Goal: Information Seeking & Learning: Learn about a topic

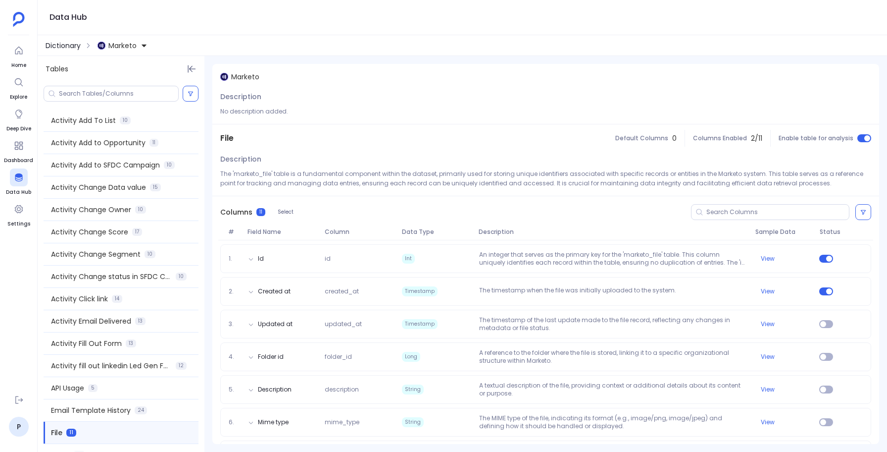
click at [65, 49] on span "Dictionary" at bounding box center [63, 46] width 35 height 10
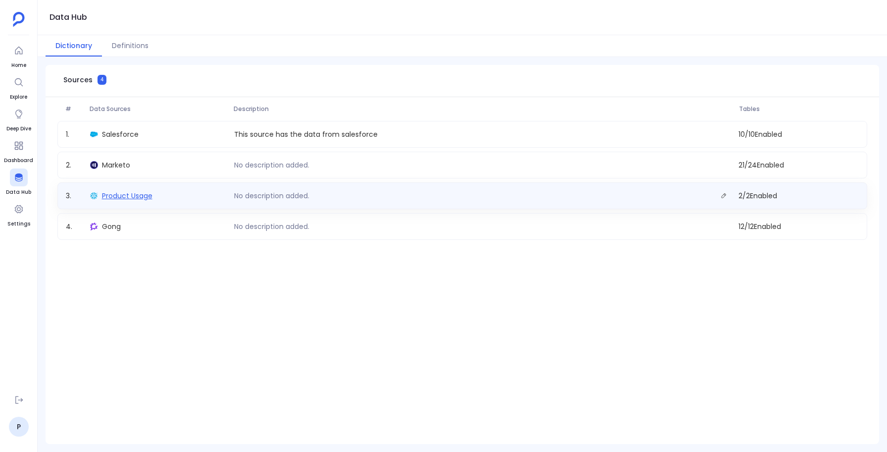
click at [124, 195] on span "Product Usage" at bounding box center [127, 196] width 51 height 10
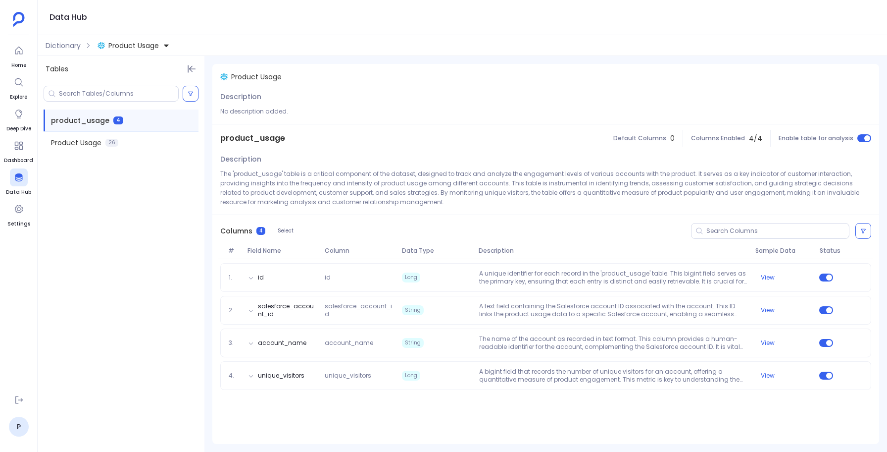
click at [262, 140] on span "product_usage" at bounding box center [252, 138] width 65 height 12
click at [85, 143] on span "Product Usage" at bounding box center [76, 143] width 51 height 10
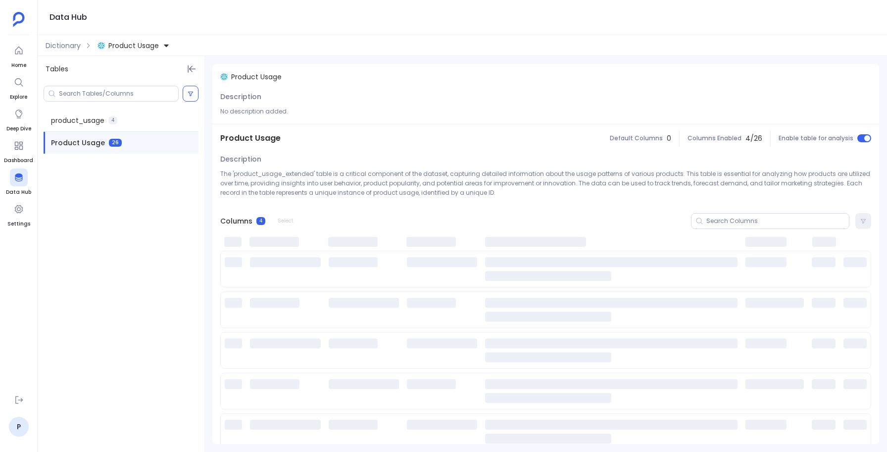
click at [241, 136] on span "Product Usage" at bounding box center [250, 138] width 60 height 12
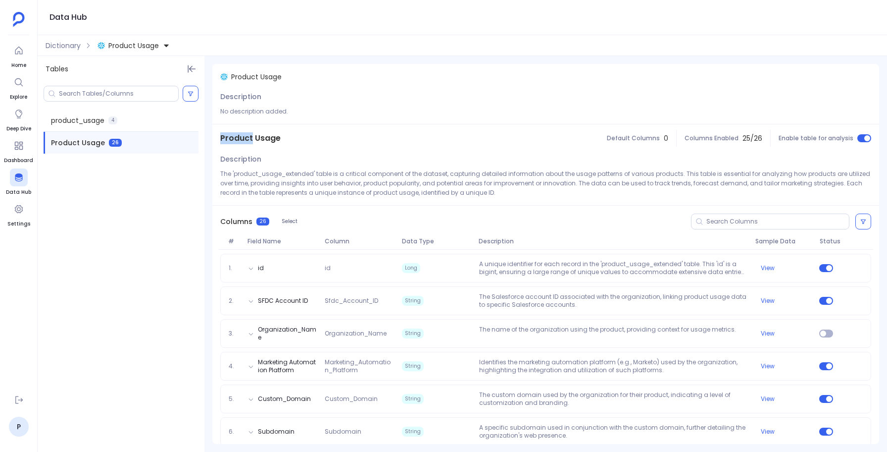
click at [241, 136] on span "Product Usage" at bounding box center [250, 138] width 60 height 12
copy span "Product Usage"
click at [135, 52] on button "Product Usage" at bounding box center [134, 46] width 76 height 16
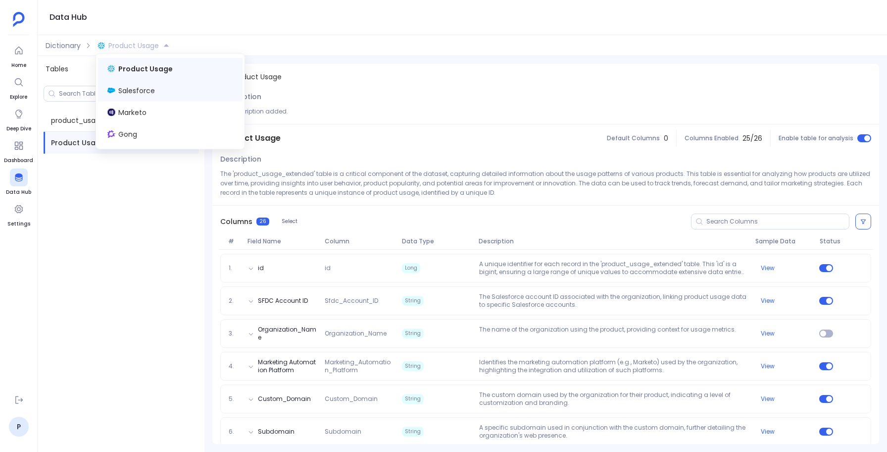
click at [140, 83] on div "Salesforce" at bounding box center [170, 91] width 145 height 22
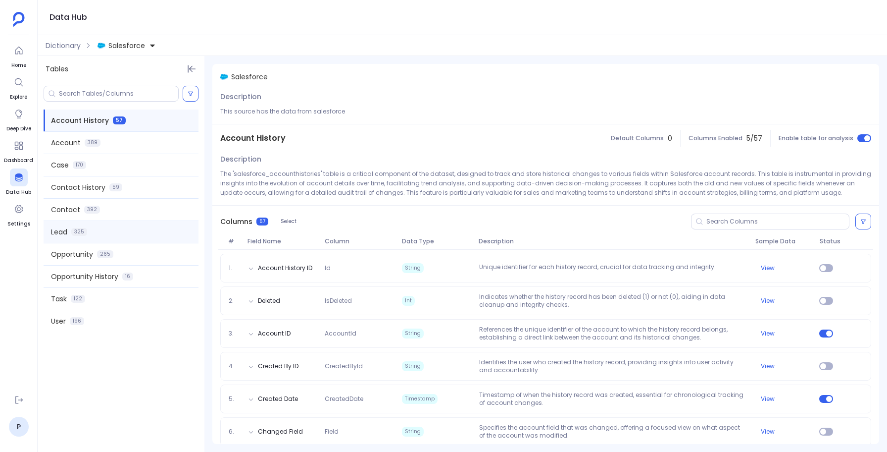
click at [71, 232] on div "Lead 325" at bounding box center [121, 232] width 155 height 22
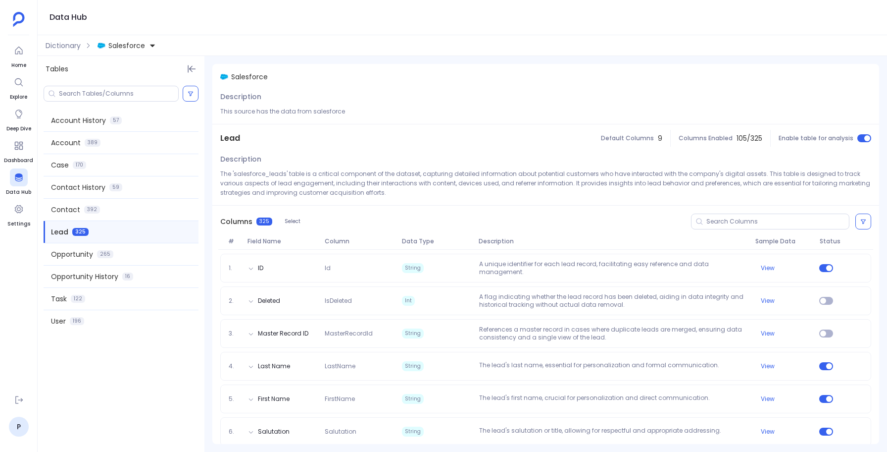
click at [233, 137] on span "Lead" at bounding box center [230, 138] width 20 height 12
copy span "Lead"
click at [69, 255] on span "Opportunity" at bounding box center [72, 254] width 42 height 10
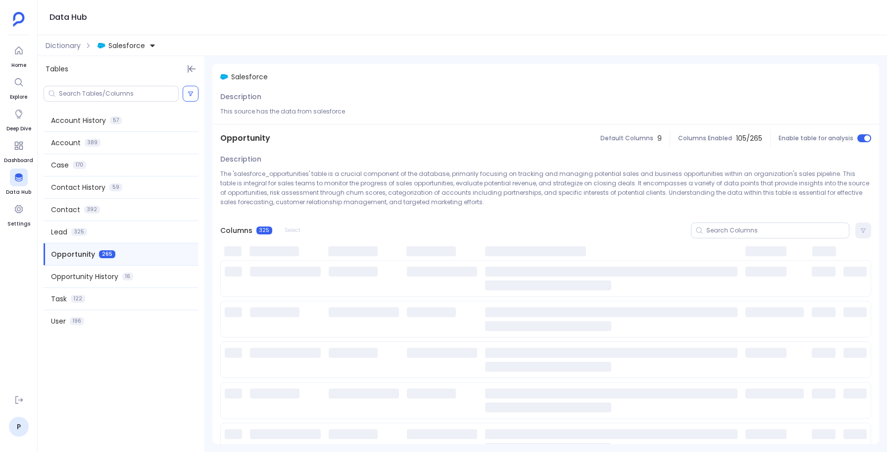
click at [242, 135] on span "Opportunity" at bounding box center [245, 138] width 50 height 12
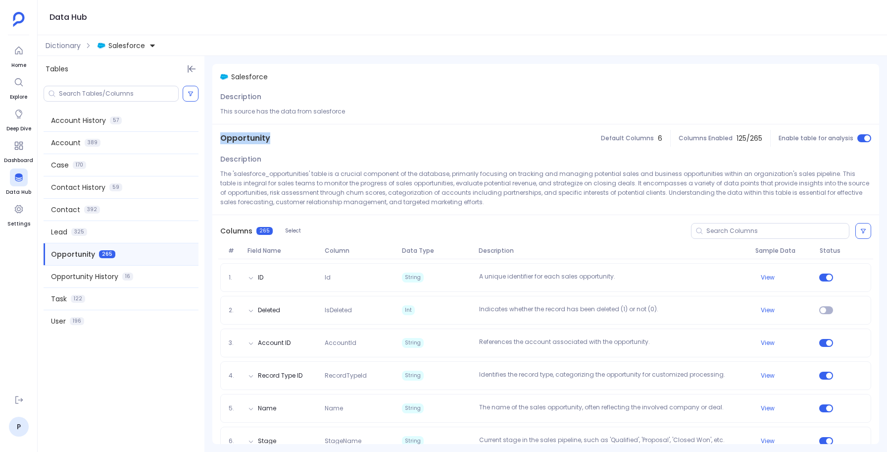
copy span "Opportunity"
click at [118, 49] on span "Salesforce" at bounding box center [126, 46] width 37 height 10
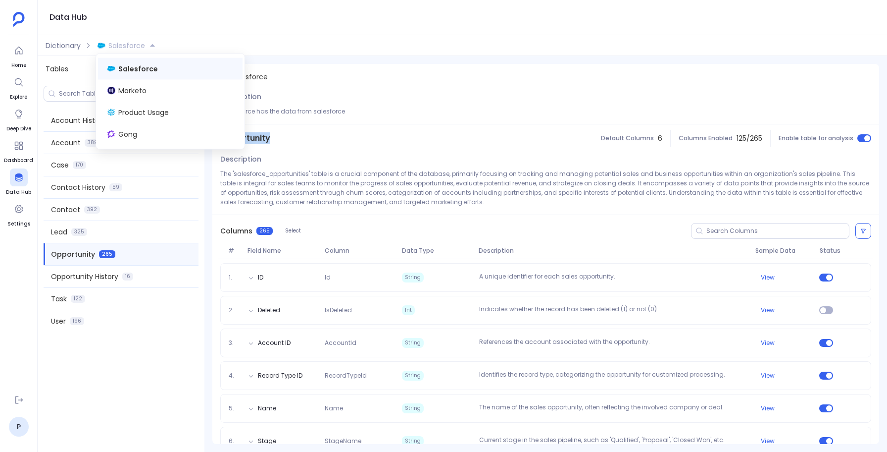
click at [130, 42] on span "Salesforce" at bounding box center [126, 46] width 37 height 10
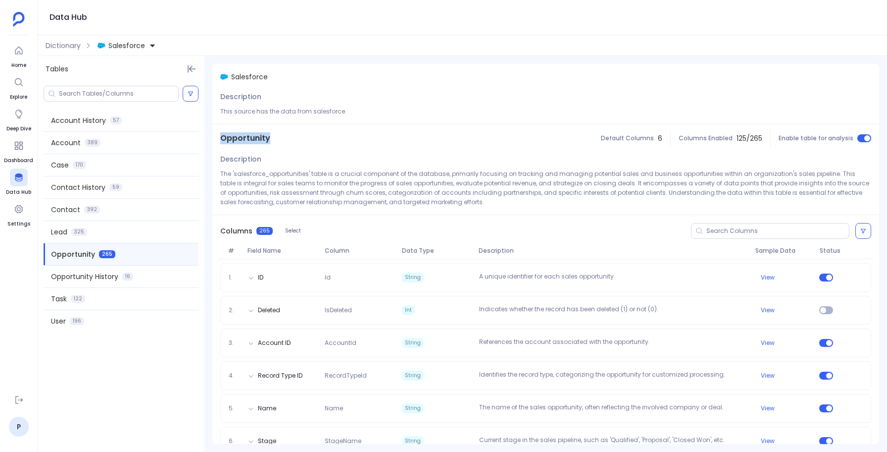
click at [110, 46] on span "Salesforce" at bounding box center [126, 46] width 37 height 10
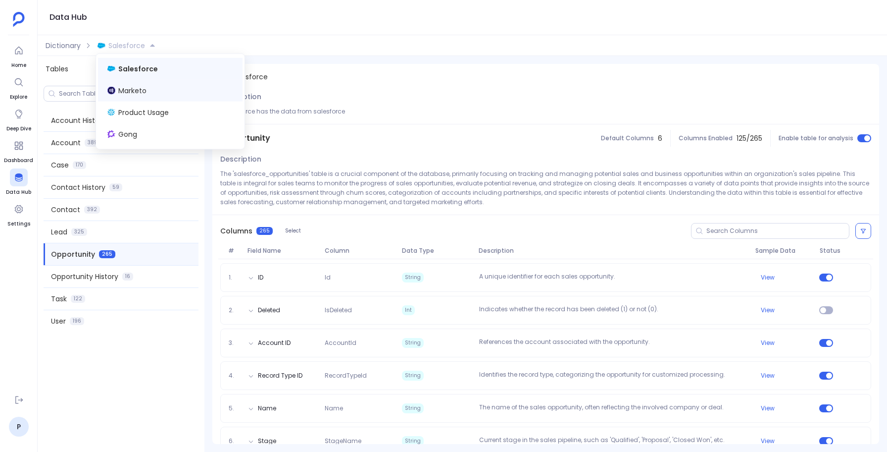
click at [127, 86] on span "Marketo" at bounding box center [132, 91] width 28 height 10
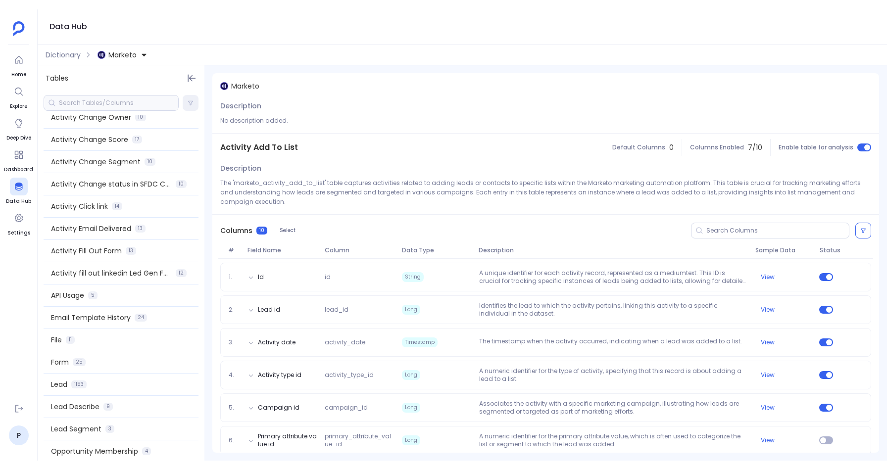
scroll to position [197, 0]
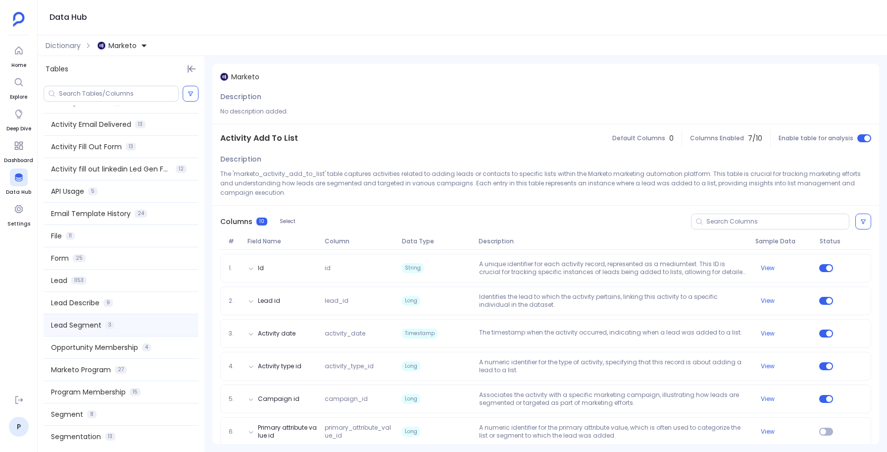
click at [56, 328] on span "Lead Segment" at bounding box center [76, 325] width 51 height 10
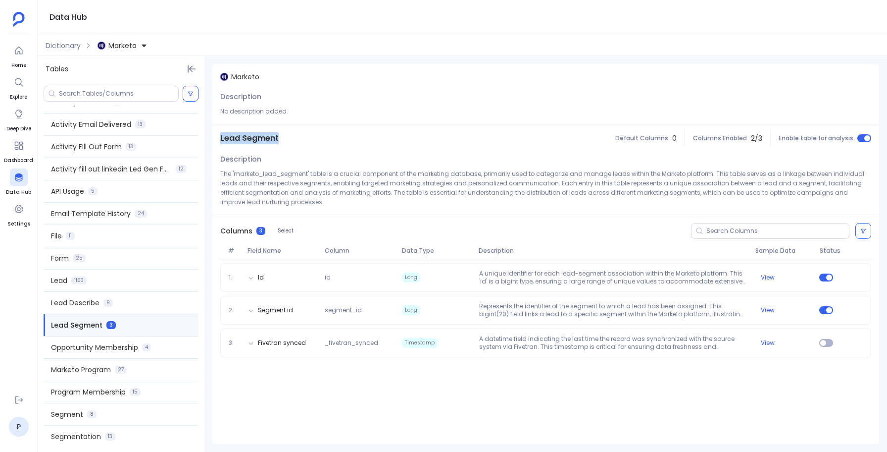
drag, startPoint x: 280, startPoint y: 137, endPoint x: 218, endPoint y: 136, distance: 61.9
click at [218, 136] on div "Lead Segment" at bounding box center [249, 138] width 74 height 28
copy span "Lead Segment"
click at [100, 419] on div "Segment 8" at bounding box center [121, 414] width 155 height 22
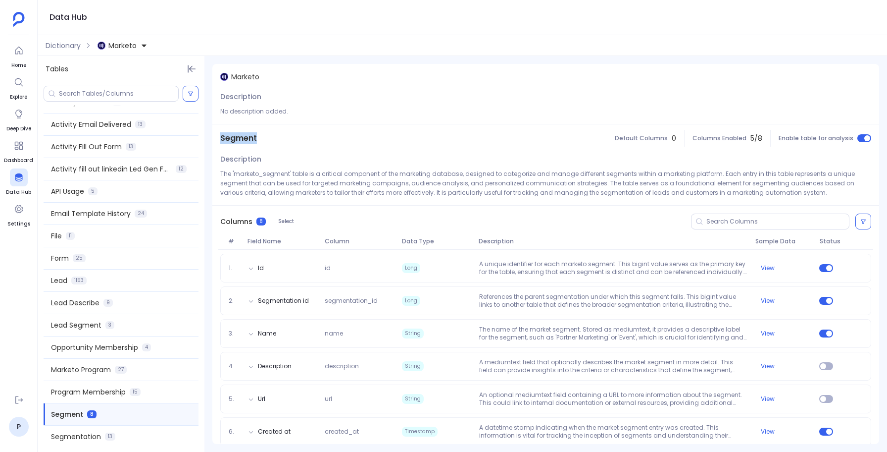
drag, startPoint x: 260, startPoint y: 139, endPoint x: 216, endPoint y: 139, distance: 44.1
click at [216, 139] on div "Segment" at bounding box center [238, 138] width 52 height 28
copy span "Segment"
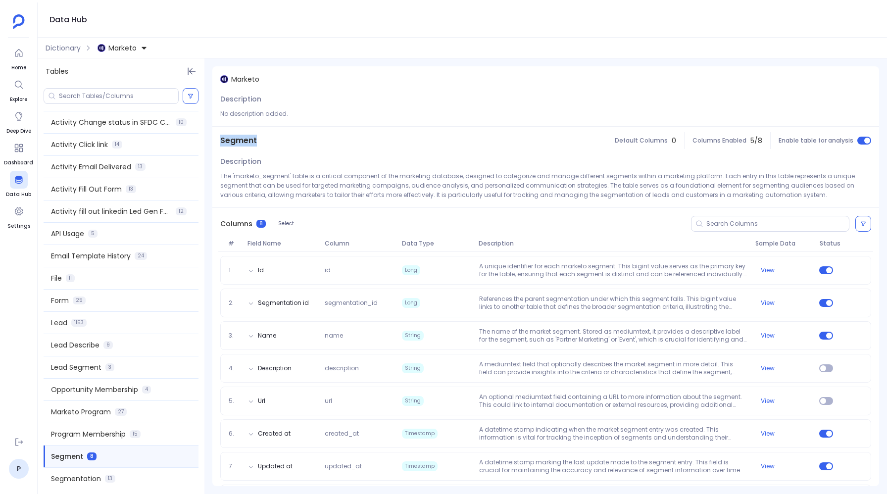
scroll to position [152, 0]
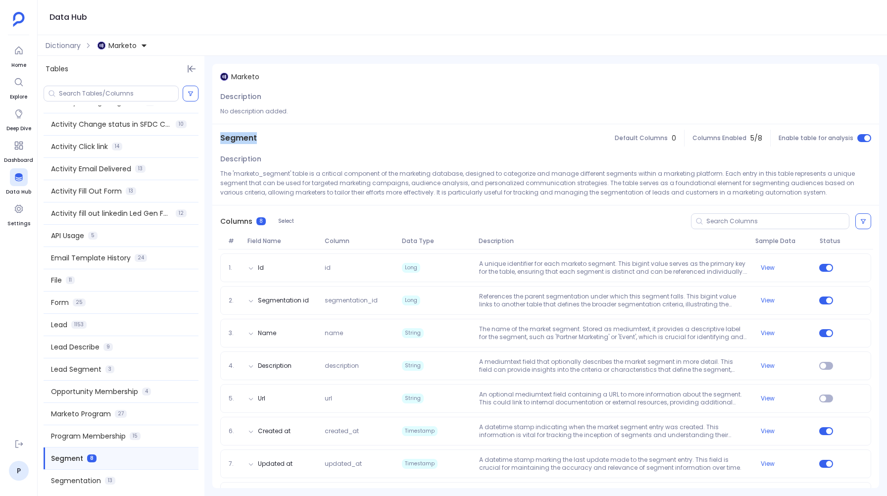
click at [121, 48] on span "Marketo" at bounding box center [122, 46] width 28 height 10
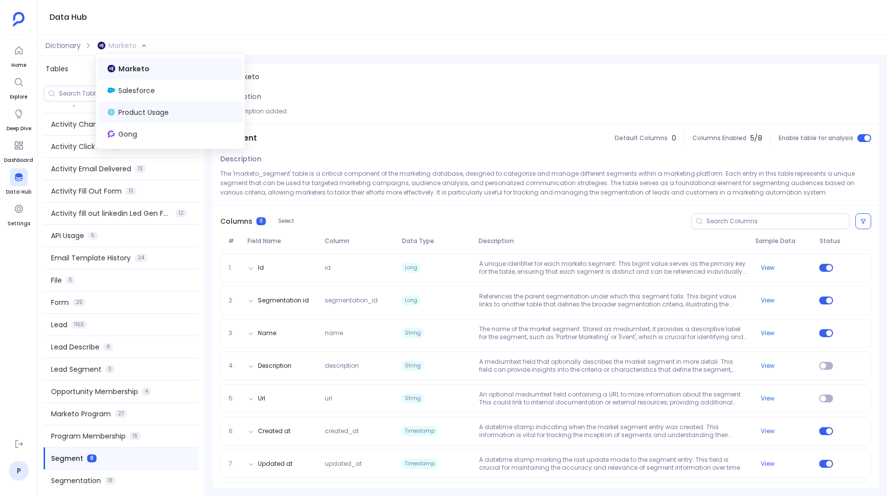
click at [132, 116] on span "Product Usage" at bounding box center [143, 112] width 51 height 10
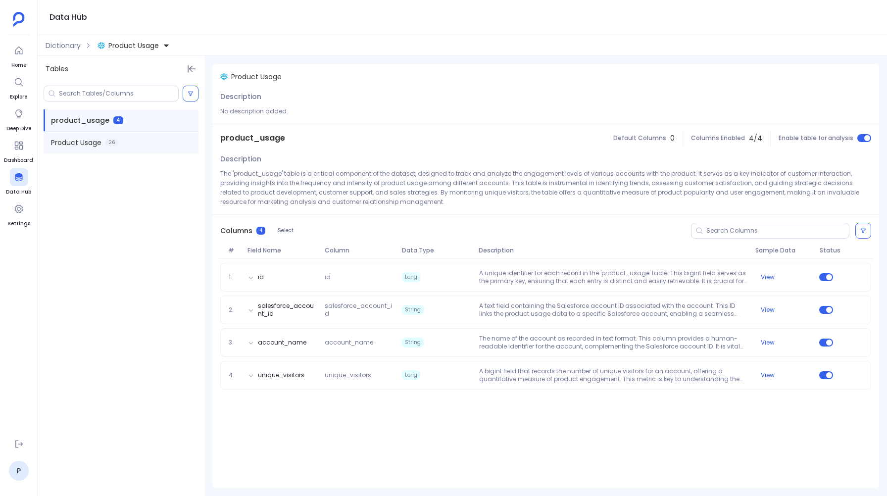
click at [81, 149] on div "Product Usage 26" at bounding box center [121, 143] width 155 height 22
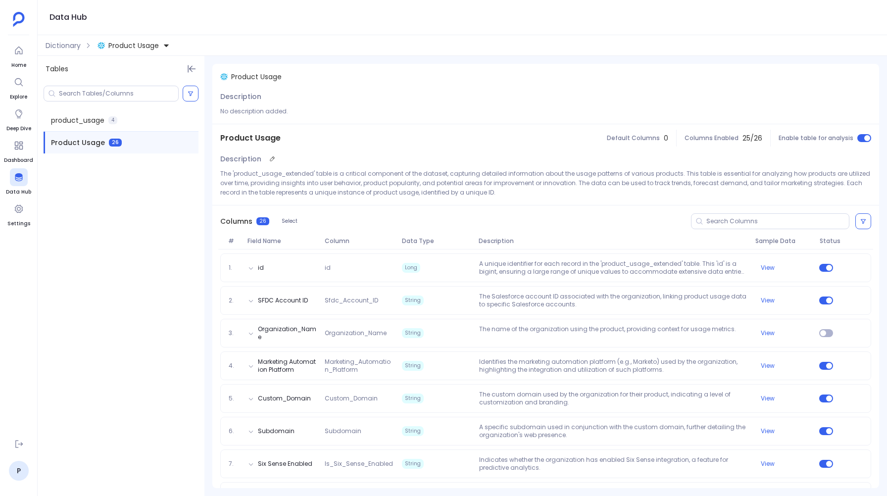
click at [279, 175] on p "The 'product_usage_extended' table is a critical component of the dataset, capt…" at bounding box center [545, 183] width 651 height 28
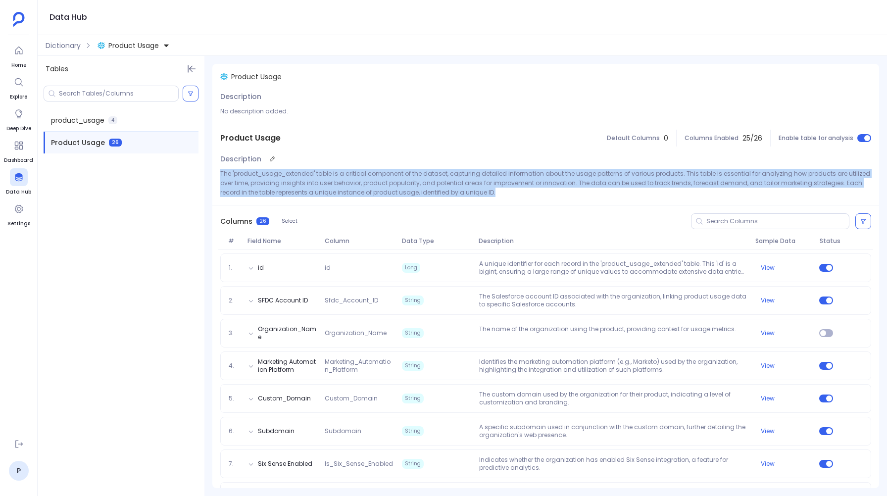
click at [279, 175] on p "The 'product_usage_extended' table is a critical component of the dataset, capt…" at bounding box center [545, 183] width 651 height 28
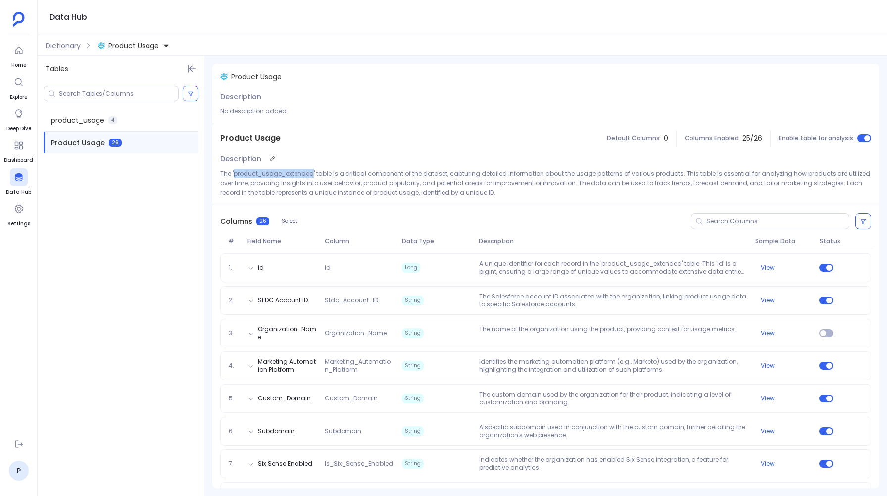
click at [279, 175] on p "The 'product_usage_extended' table is a critical component of the dataset, capt…" at bounding box center [545, 183] width 651 height 28
click at [127, 41] on span "Product Usage" at bounding box center [133, 46] width 51 height 10
